Goal: Task Accomplishment & Management: Manage account settings

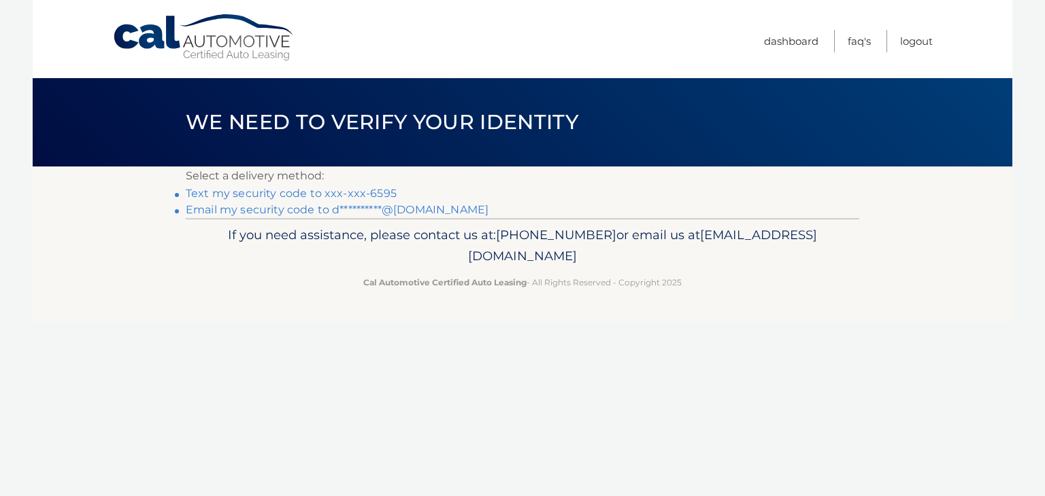
click at [345, 194] on link "Text my security code to xxx-xxx-6595" at bounding box center [291, 193] width 211 height 13
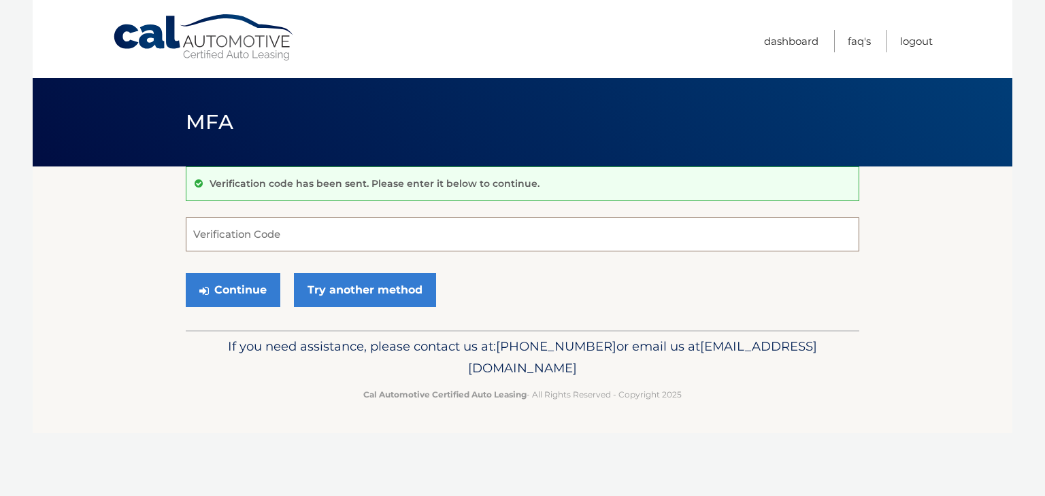
click at [321, 240] on input "Verification Code" at bounding box center [522, 235] width 673 height 34
click at [292, 224] on input "Verification Code" at bounding box center [522, 235] width 673 height 34
type input "119900"
click at [246, 284] on button "Continue" at bounding box center [233, 290] width 95 height 34
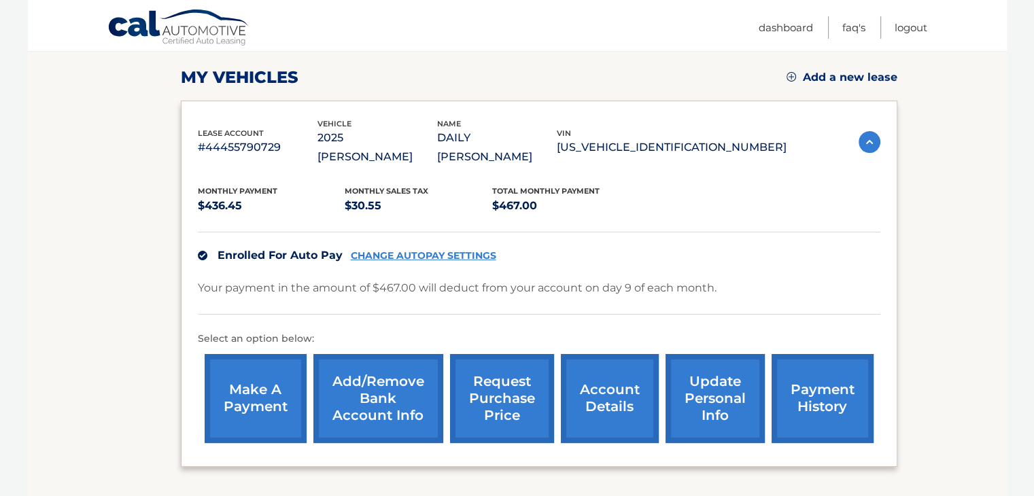
scroll to position [204, 0]
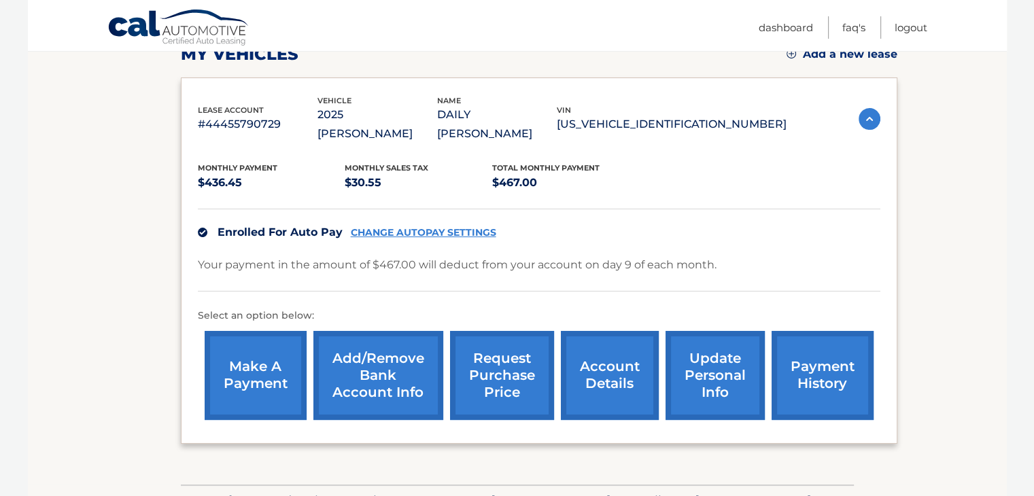
click at [366, 348] on link "Add/Remove bank account info" at bounding box center [379, 375] width 130 height 89
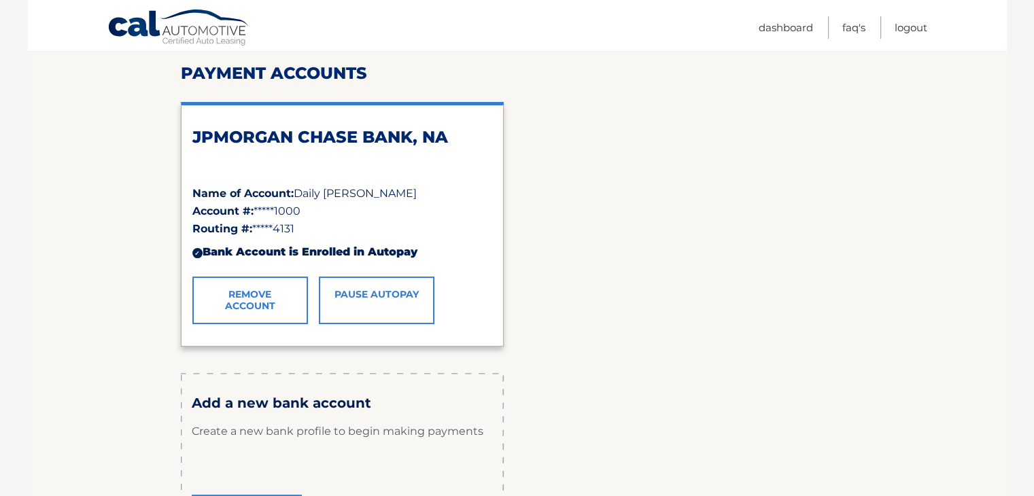
scroll to position [68, 0]
